Goal: Complete application form: Complete application form

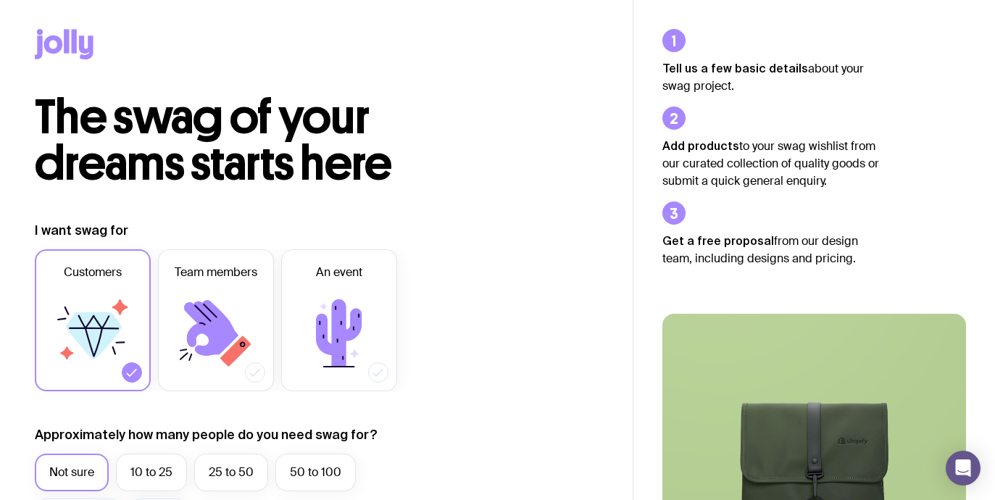
click at [127, 278] on label "Customers" at bounding box center [93, 320] width 116 height 142
click at [0, 0] on input "Customers" at bounding box center [0, 0] width 0 height 0
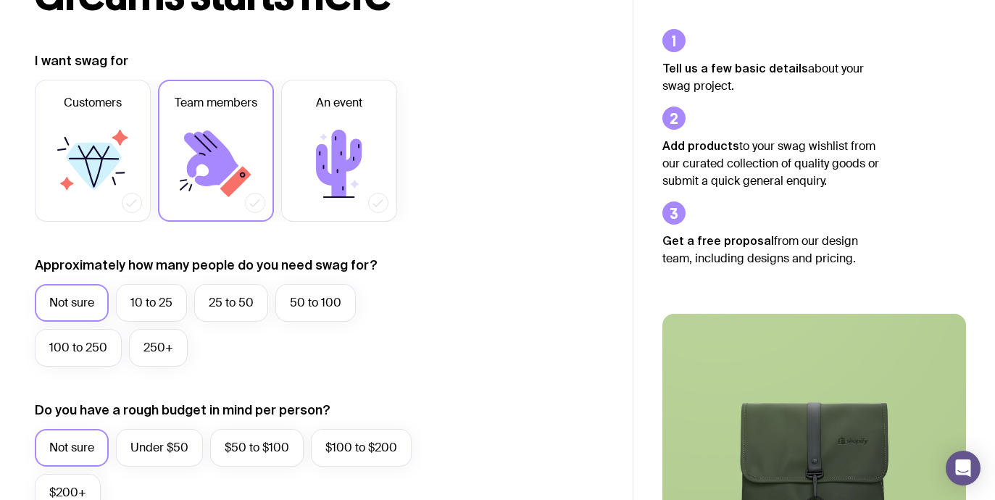
scroll to position [180, 0]
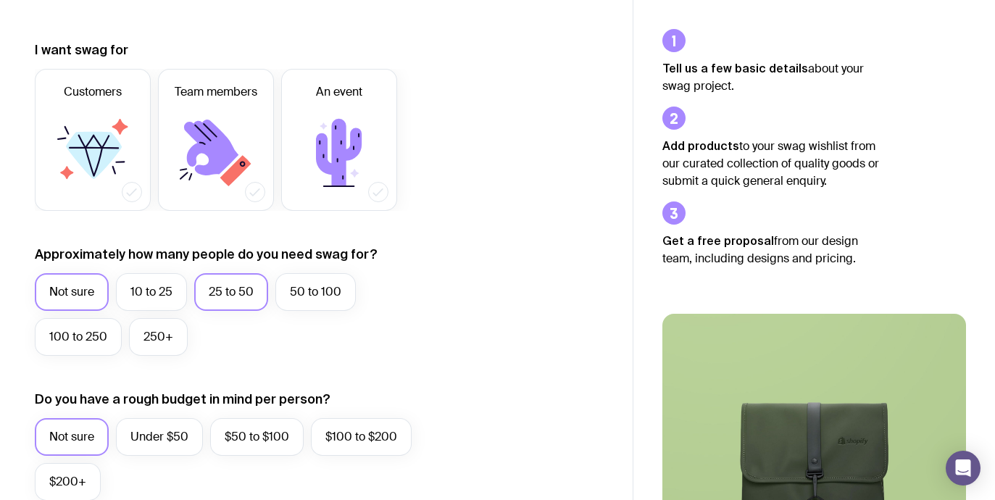
click at [230, 290] on label "25 to 50" at bounding box center [231, 292] width 74 height 38
click at [0, 0] on input "25 to 50" at bounding box center [0, 0] width 0 height 0
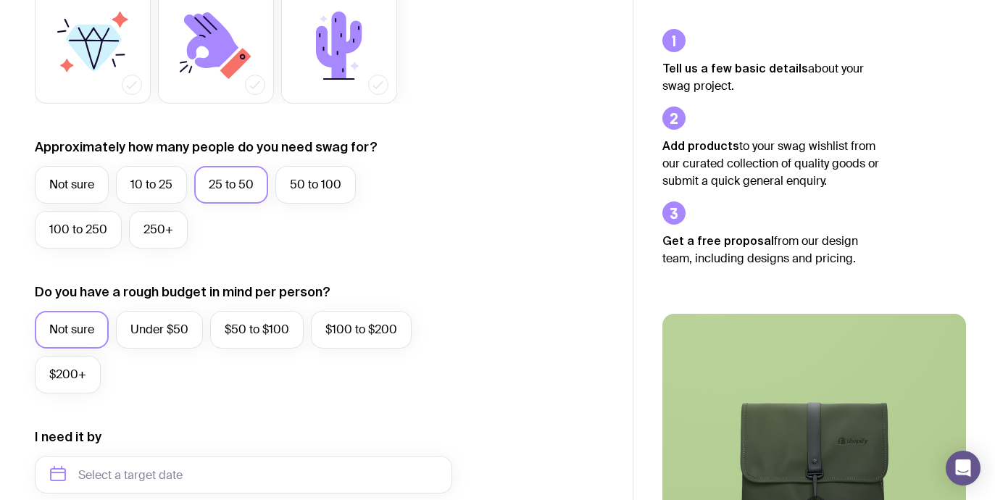
scroll to position [289, 0]
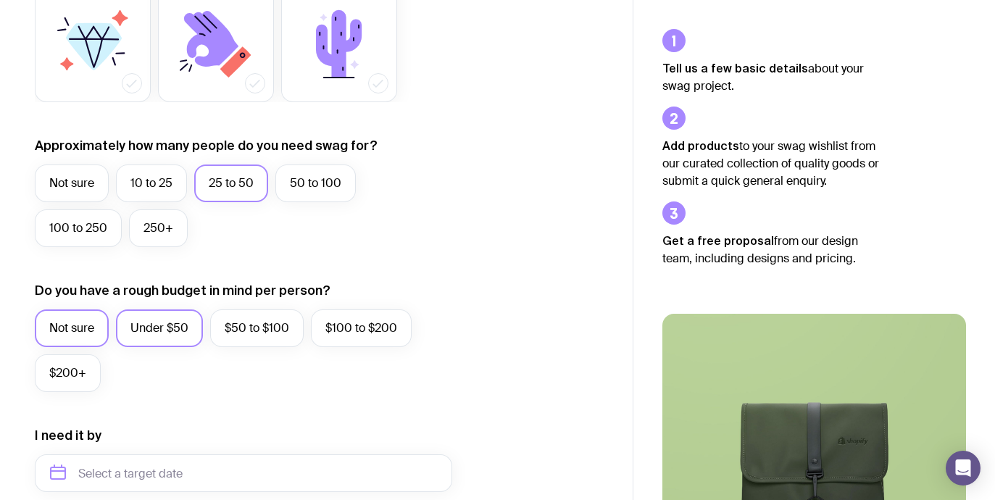
click at [157, 328] on label "Under $50" at bounding box center [159, 329] width 87 height 38
click at [0, 0] on input "Under $50" at bounding box center [0, 0] width 0 height 0
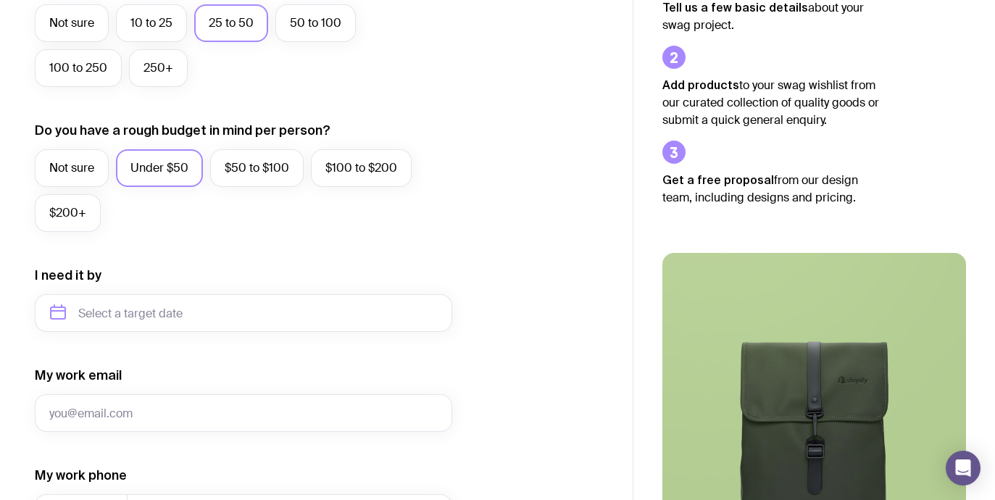
scroll to position [461, 0]
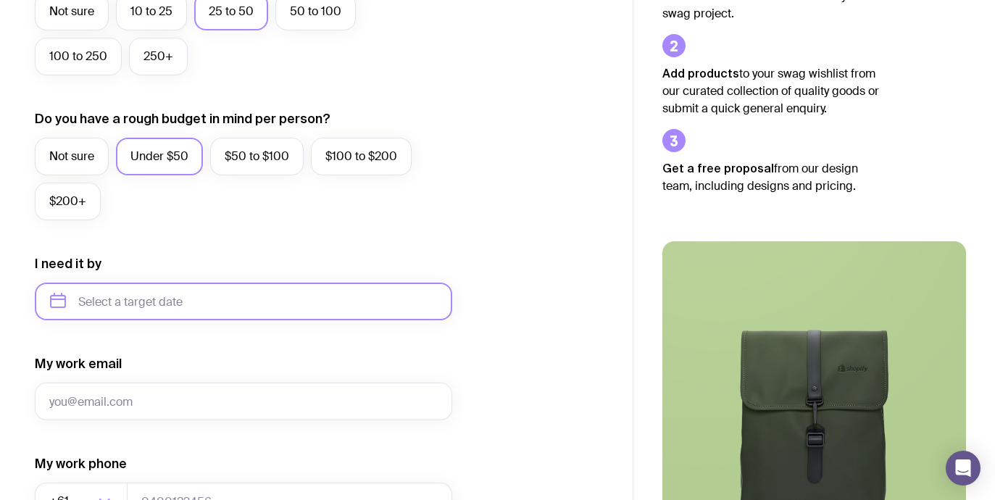
click at [154, 311] on input "text" at bounding box center [244, 302] width 418 height 38
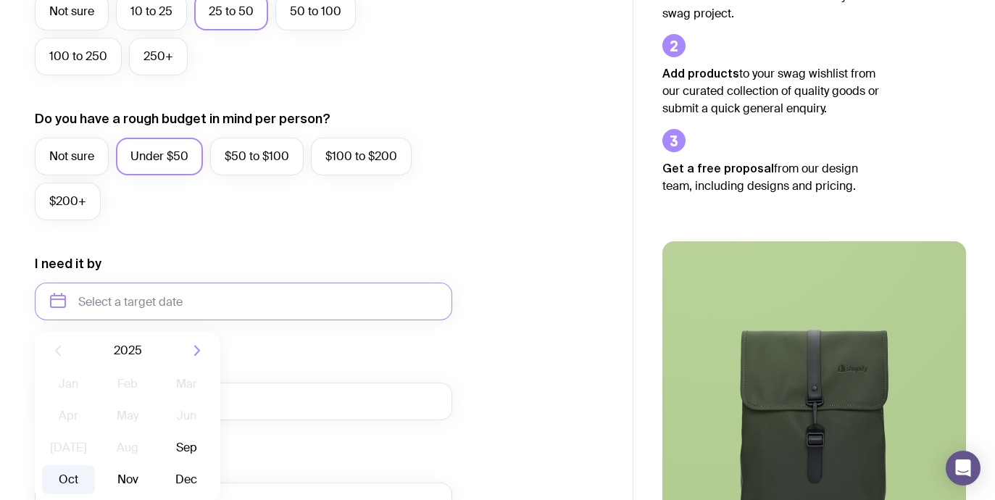
click at [101, 478] on button "Oct" at bounding box center [127, 479] width 53 height 29
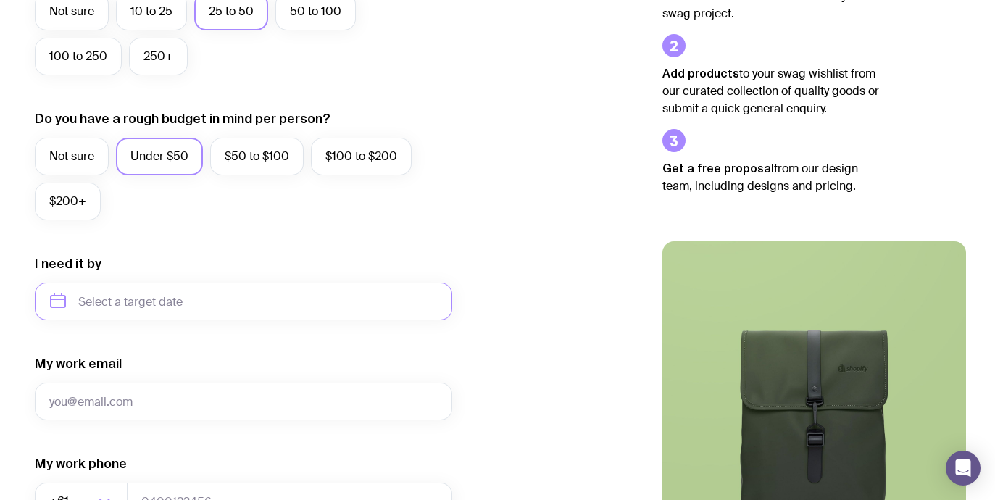
type input "[DATE]"
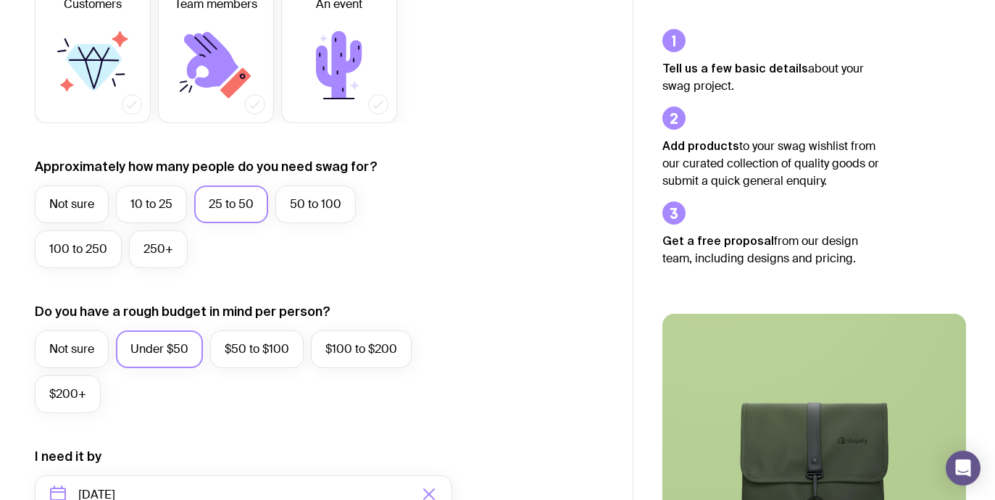
scroll to position [0, 0]
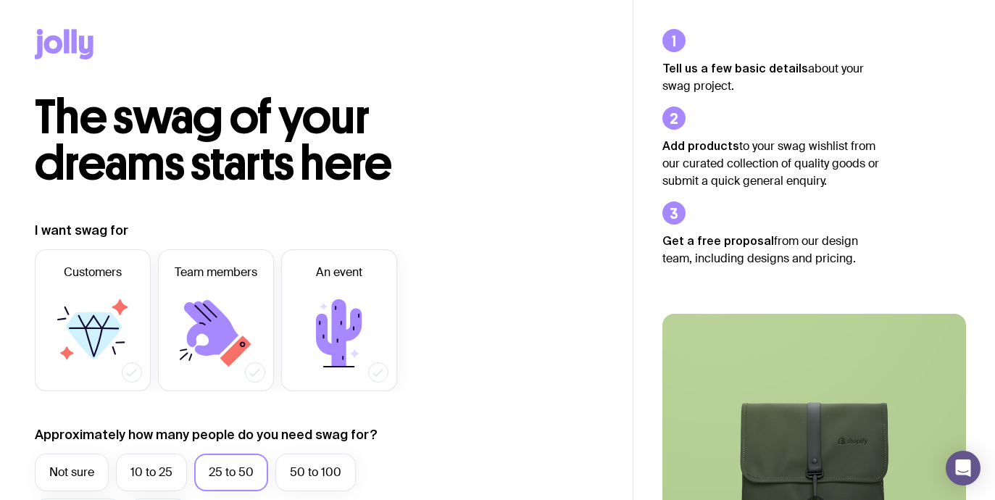
drag, startPoint x: 831, startPoint y: 183, endPoint x: 644, endPoint y: 136, distance: 193.6
click at [647, 136] on div "Tell us a few basic details about your swag project. Add products to your swag …" at bounding box center [814, 422] width 362 height 844
click at [644, 136] on div "Tell us a few basic details about your swag project. Add products to your swag …" at bounding box center [814, 422] width 362 height 844
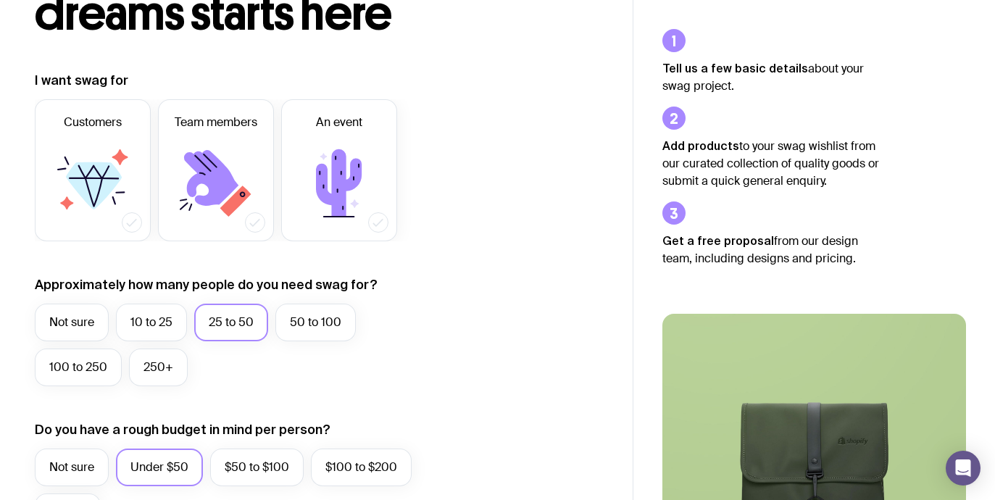
scroll to position [257, 0]
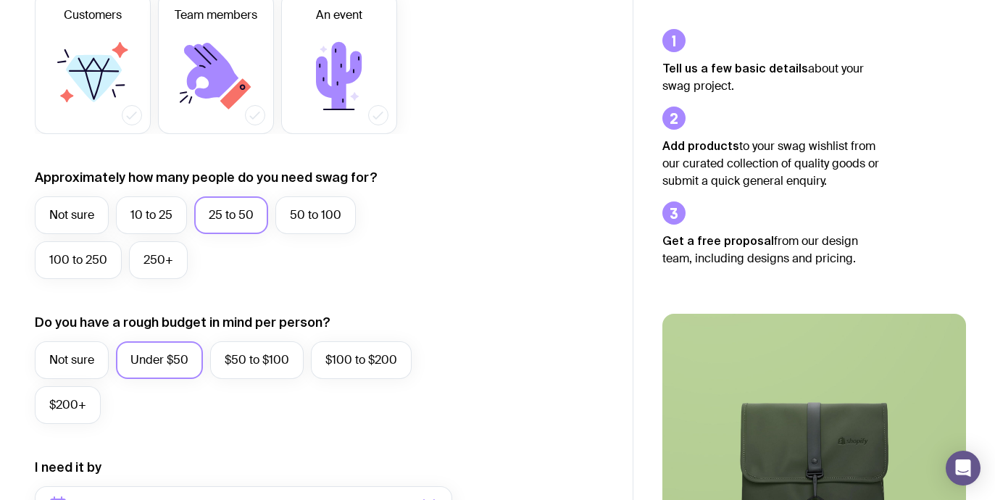
drag, startPoint x: 873, startPoint y: 249, endPoint x: 655, endPoint y: 257, distance: 218.3
click at [657, 257] on div "Tell us a few basic details about your swag project. Add products to your swag …" at bounding box center [814, 422] width 362 height 844
click at [655, 257] on div "Tell us a few basic details about your swag project. Add products to your swag …" at bounding box center [814, 422] width 362 height 844
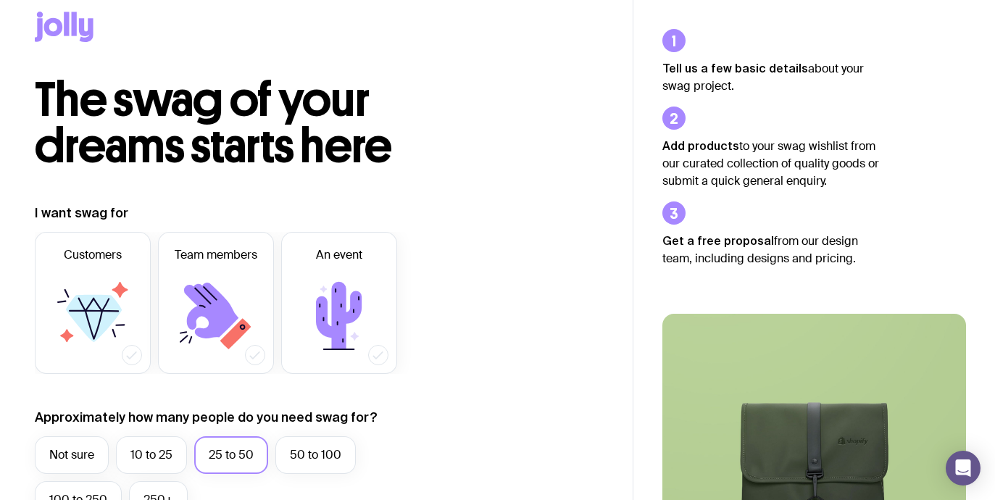
scroll to position [0, 0]
